Goal: Task Accomplishment & Management: Complete application form

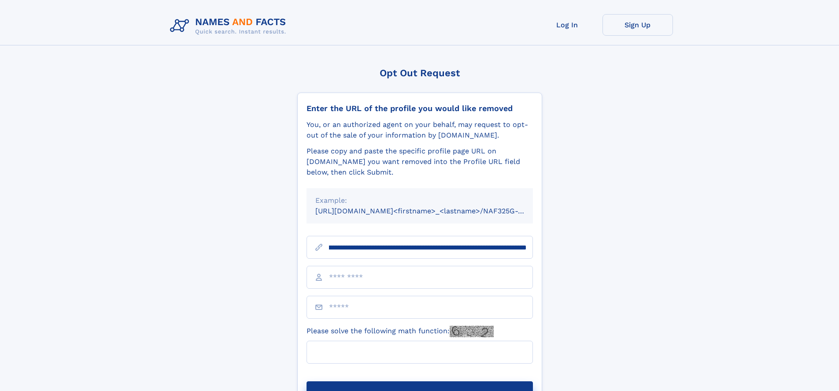
scroll to position [0, 118]
type input "**********"
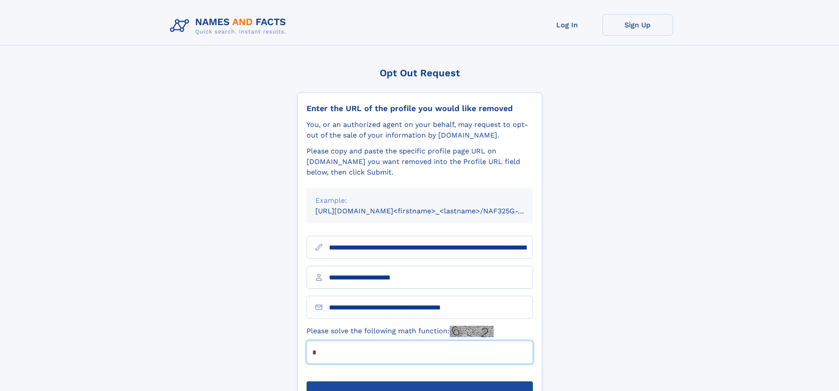
type input "*"
click at [419, 381] on button "Submit Opt Out Request" at bounding box center [420, 395] width 226 height 28
